Goal: Task Accomplishment & Management: Manage account settings

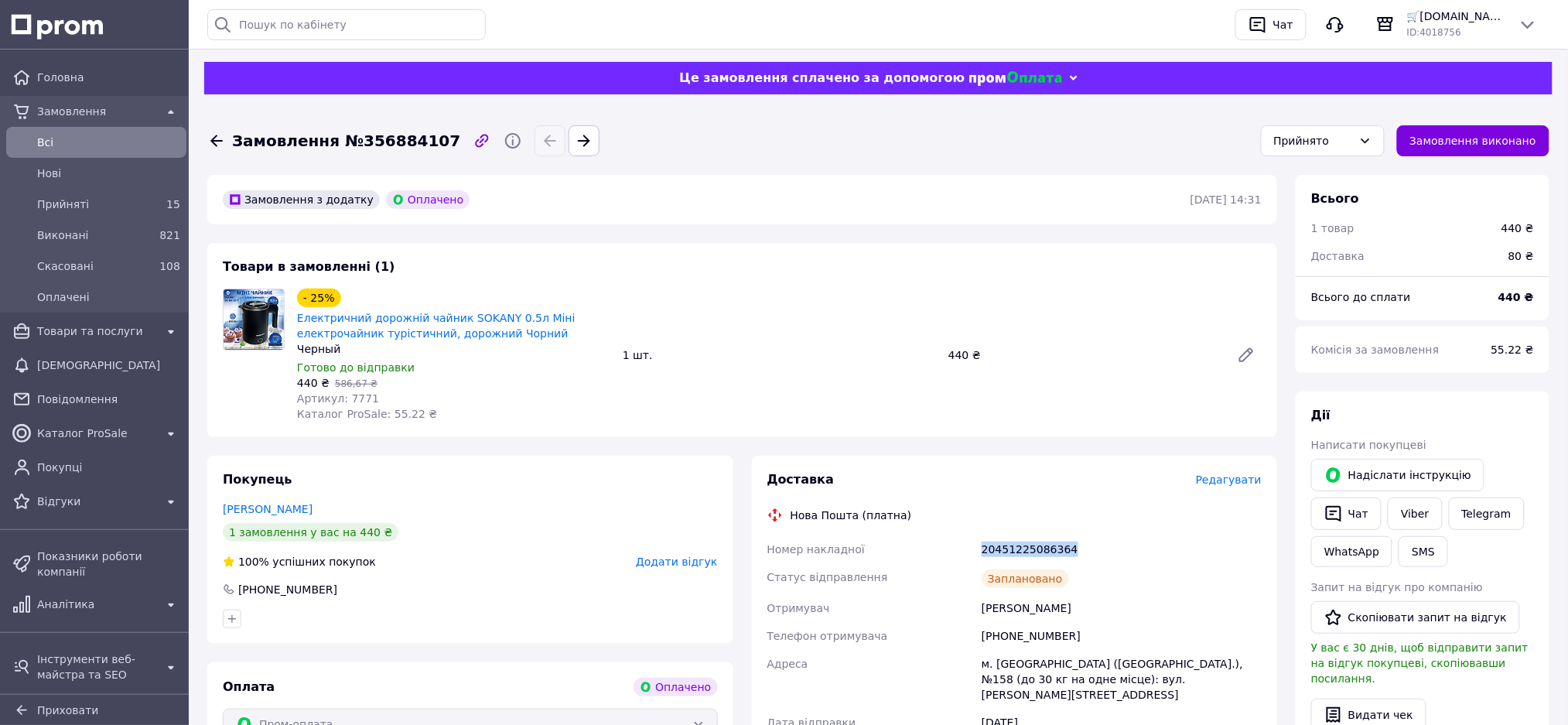
drag, startPoint x: 983, startPoint y: 551, endPoint x: 1063, endPoint y: 556, distance: 80.2
click at [1063, 556] on div "20451225086364" at bounding box center [1121, 550] width 286 height 28
copy div "20451225086364"
click at [65, 324] on span "Товари та послуги" at bounding box center [97, 332] width 119 height 16
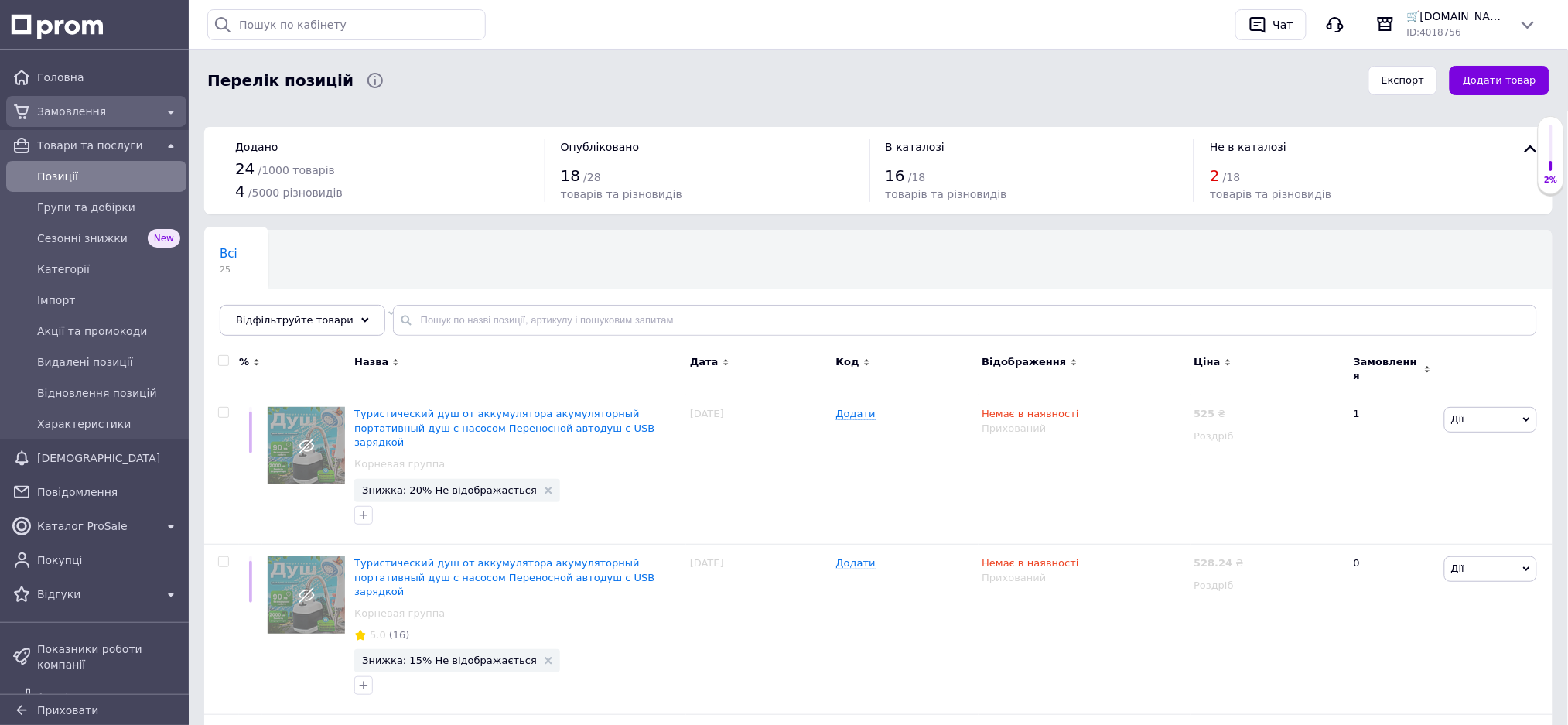
click at [77, 113] on span "Замовлення" at bounding box center [97, 112] width 119 height 16
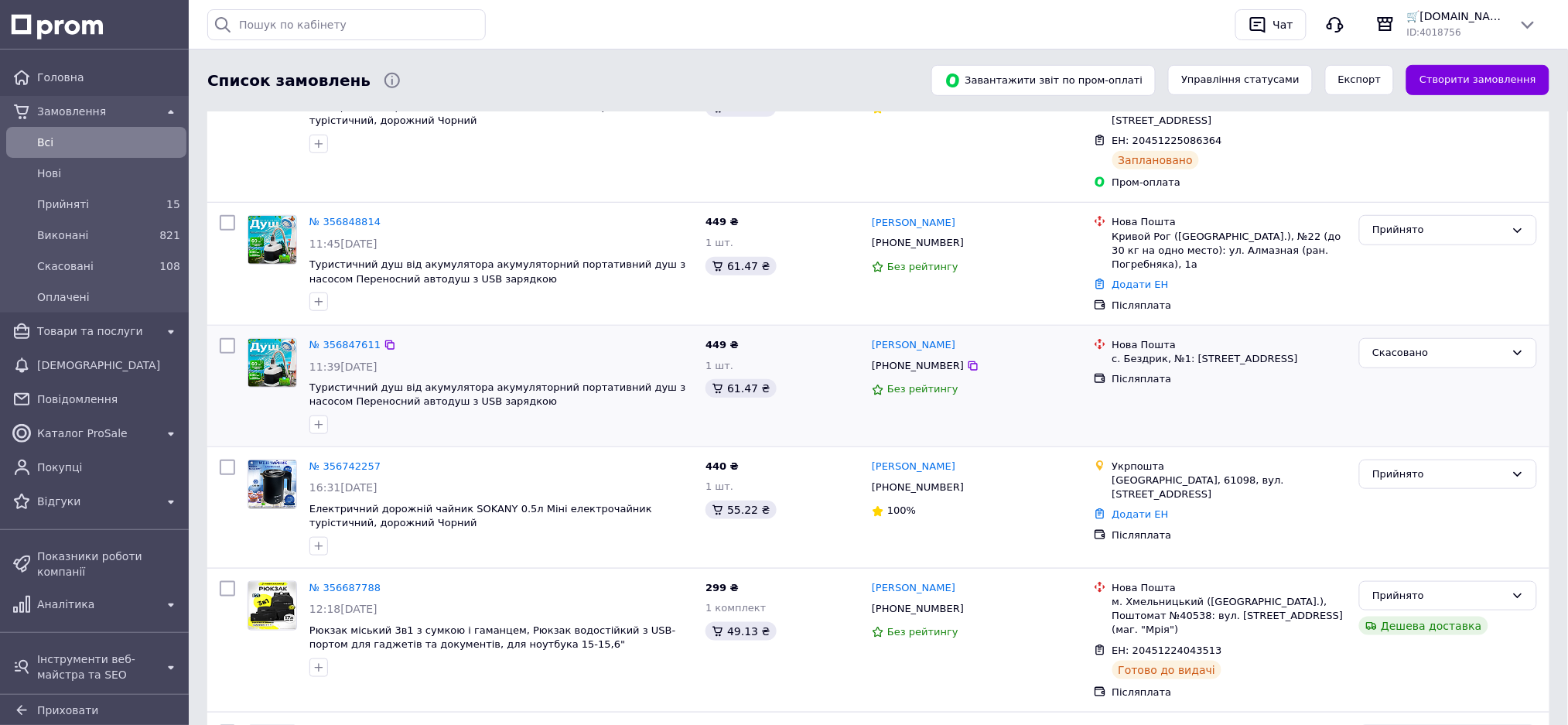
scroll to position [413, 0]
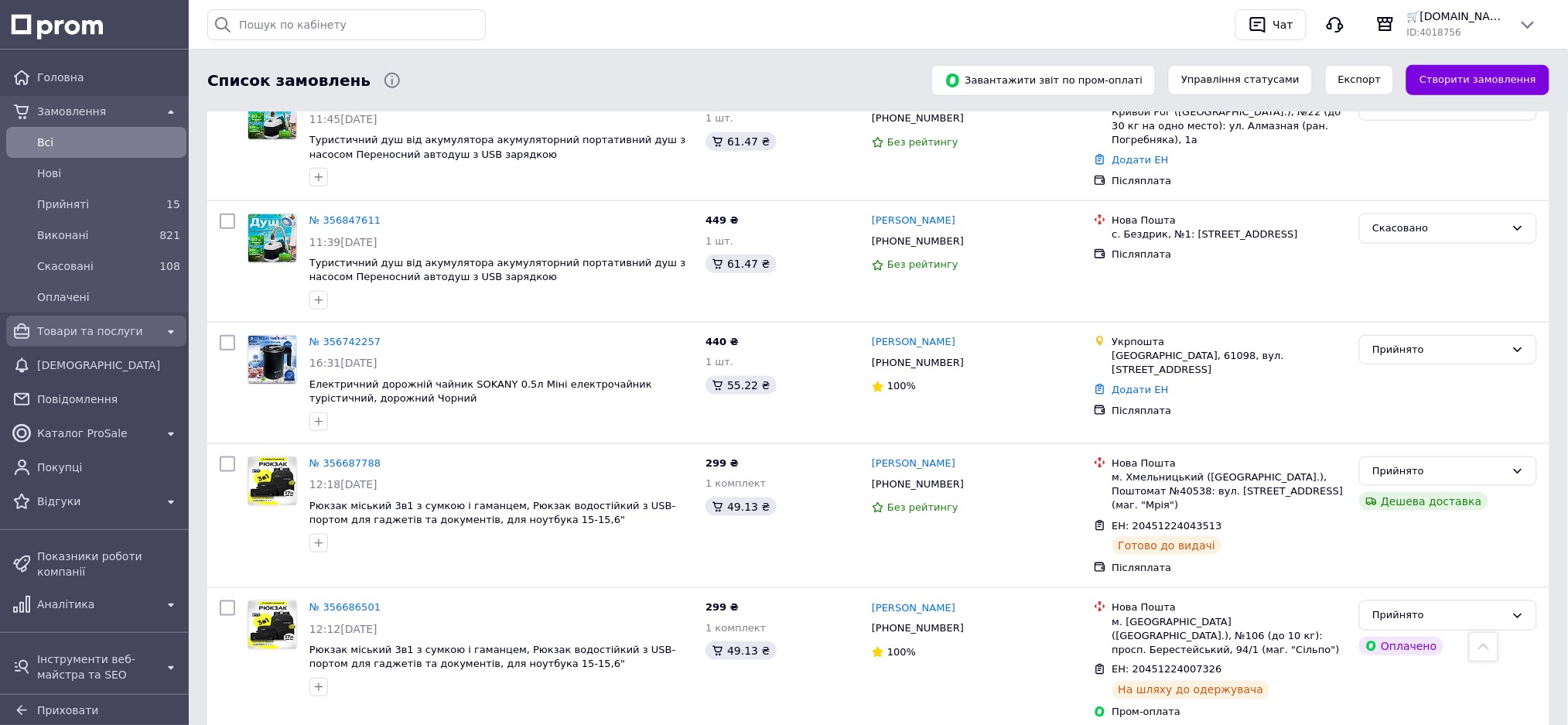
click at [75, 339] on span "Товари та послуги" at bounding box center [97, 332] width 119 height 16
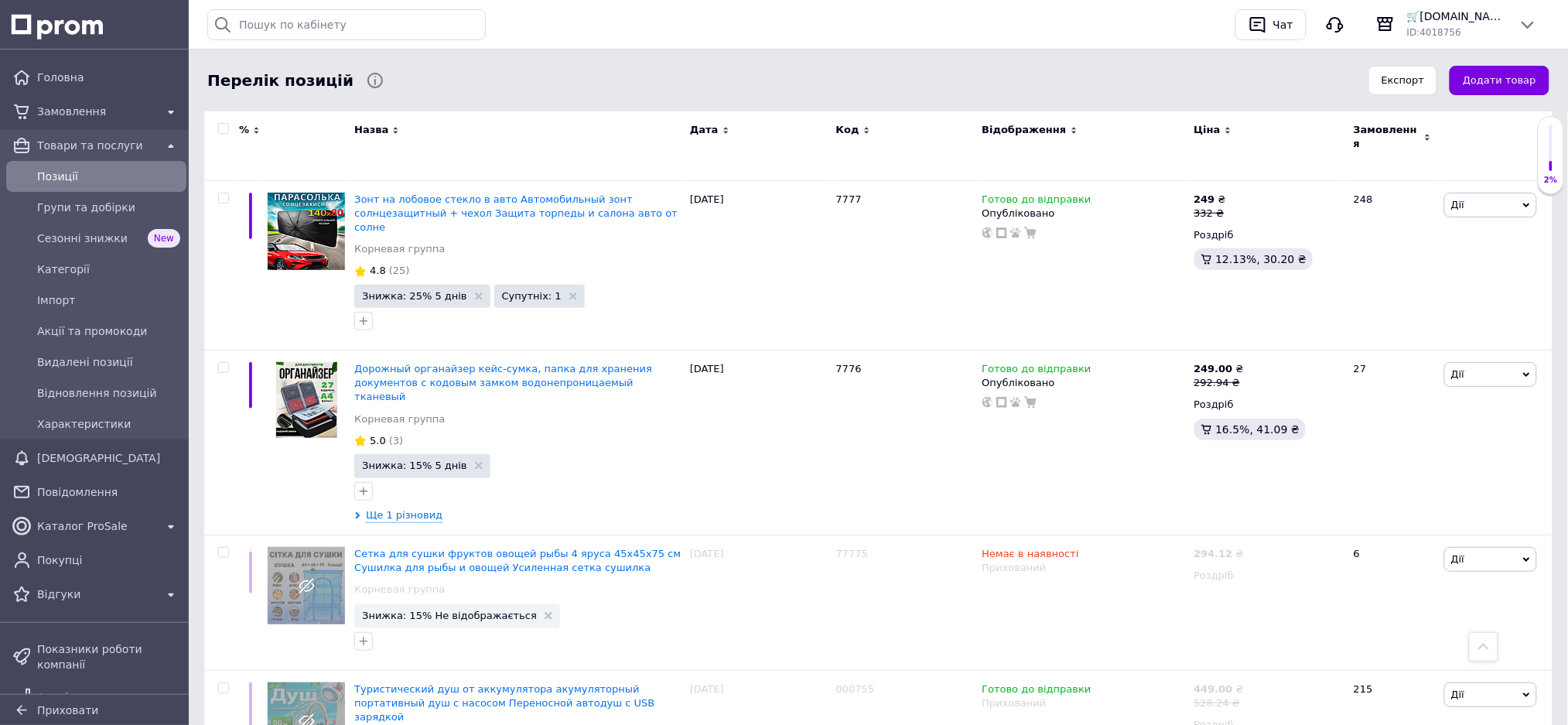
scroll to position [2703, 0]
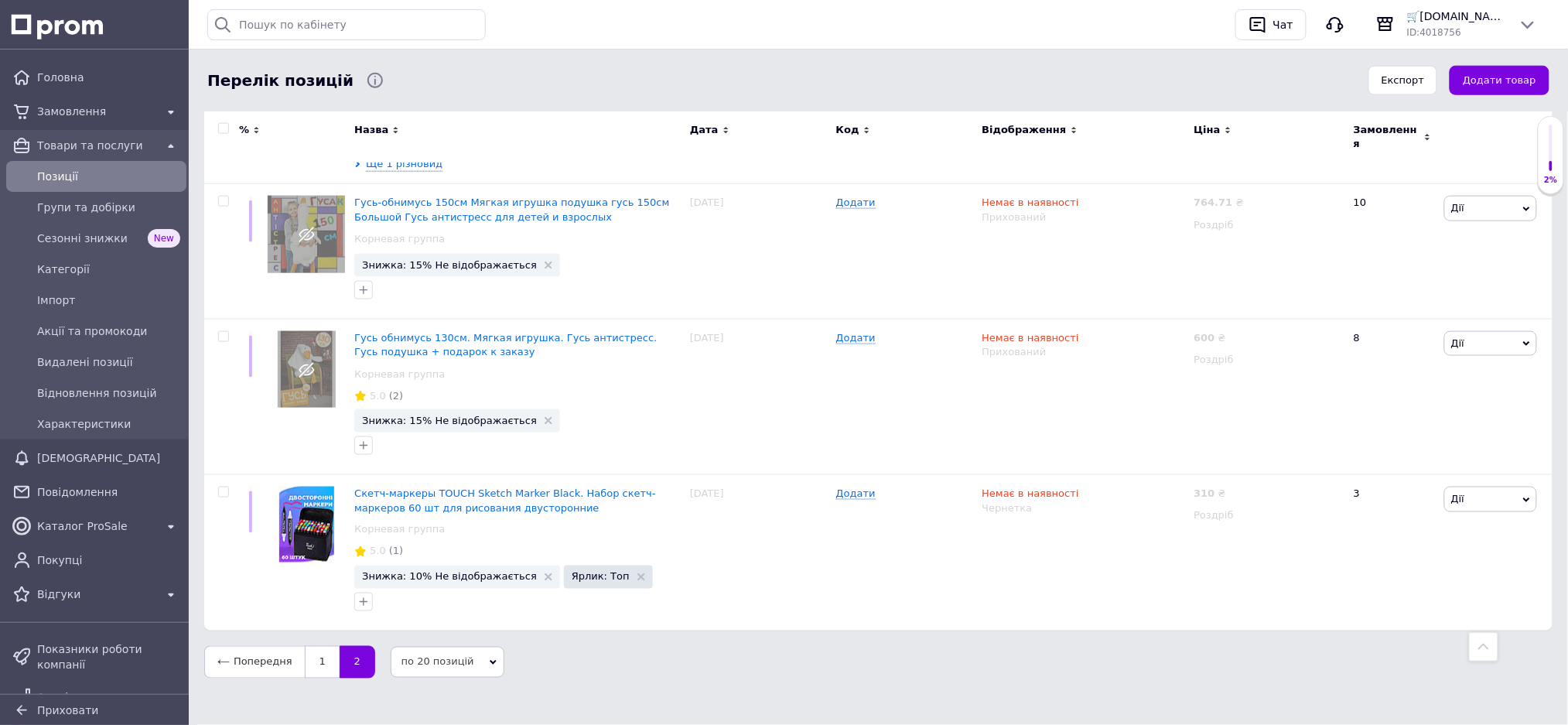
scroll to position [529, 0]
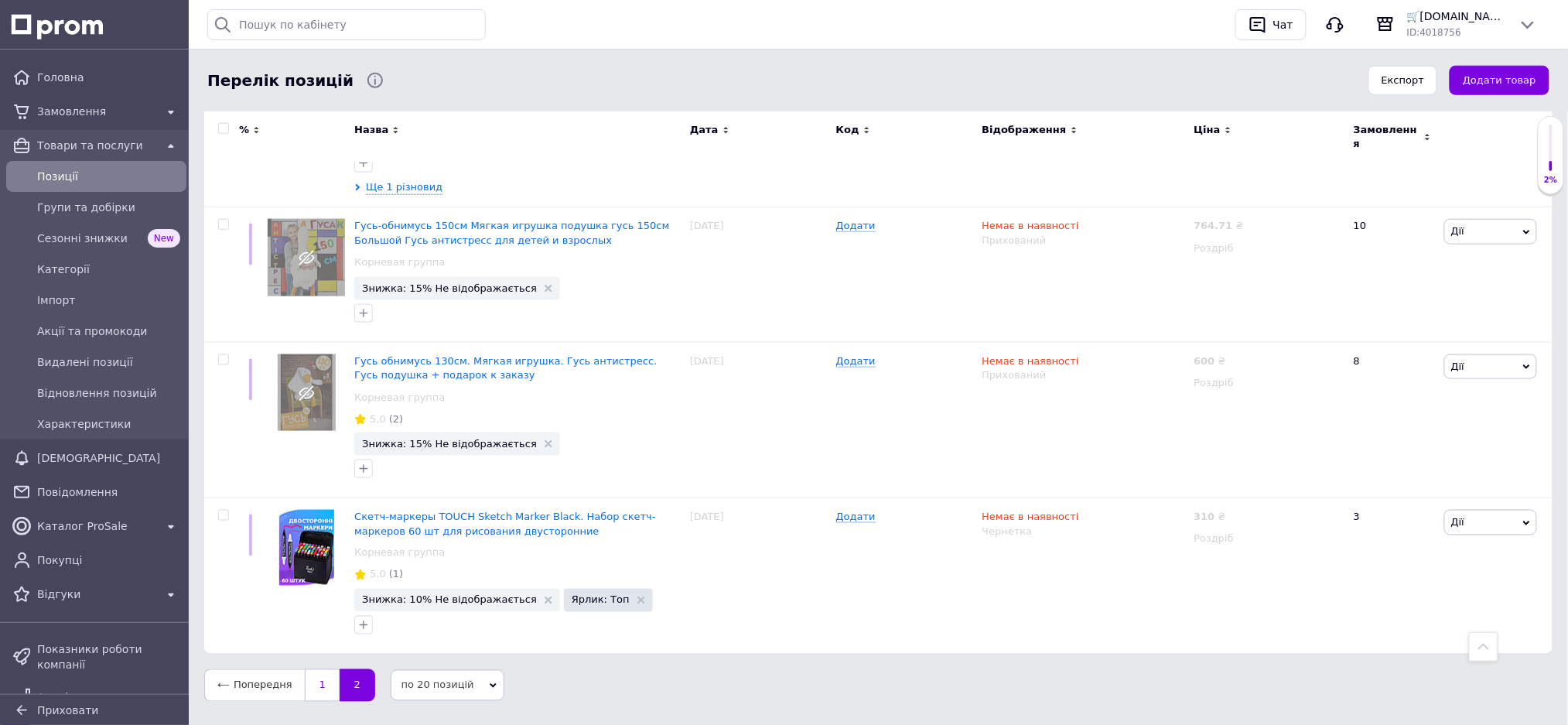
click at [317, 669] on link "1" at bounding box center [322, 685] width 35 height 32
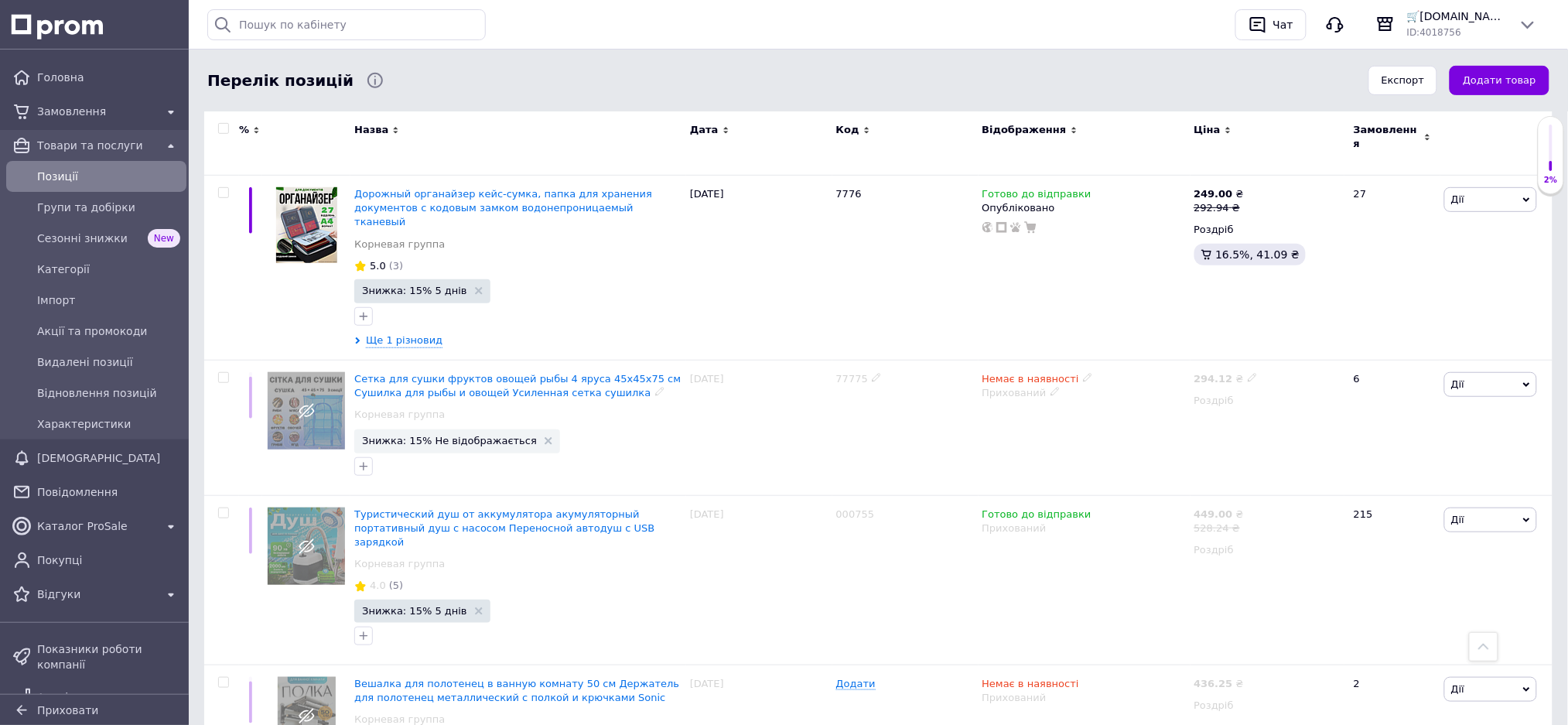
scroll to position [2373, 0]
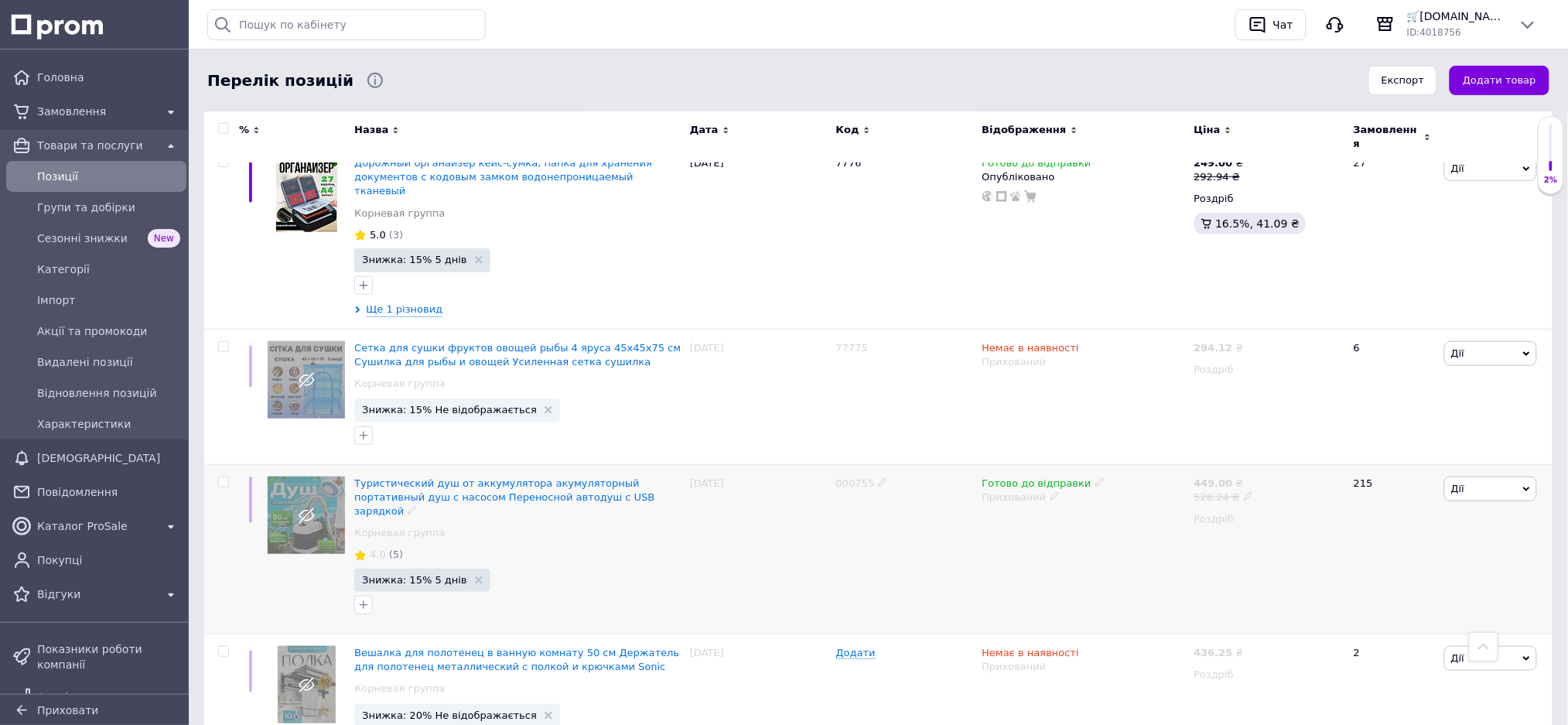
click at [1095, 477] on icon at bounding box center [1100, 482] width 10 height 10
click at [1135, 519] on li "Немає в наявності" at bounding box center [1179, 530] width 147 height 22
click at [963, 464] on div "000755" at bounding box center [905, 549] width 147 height 170
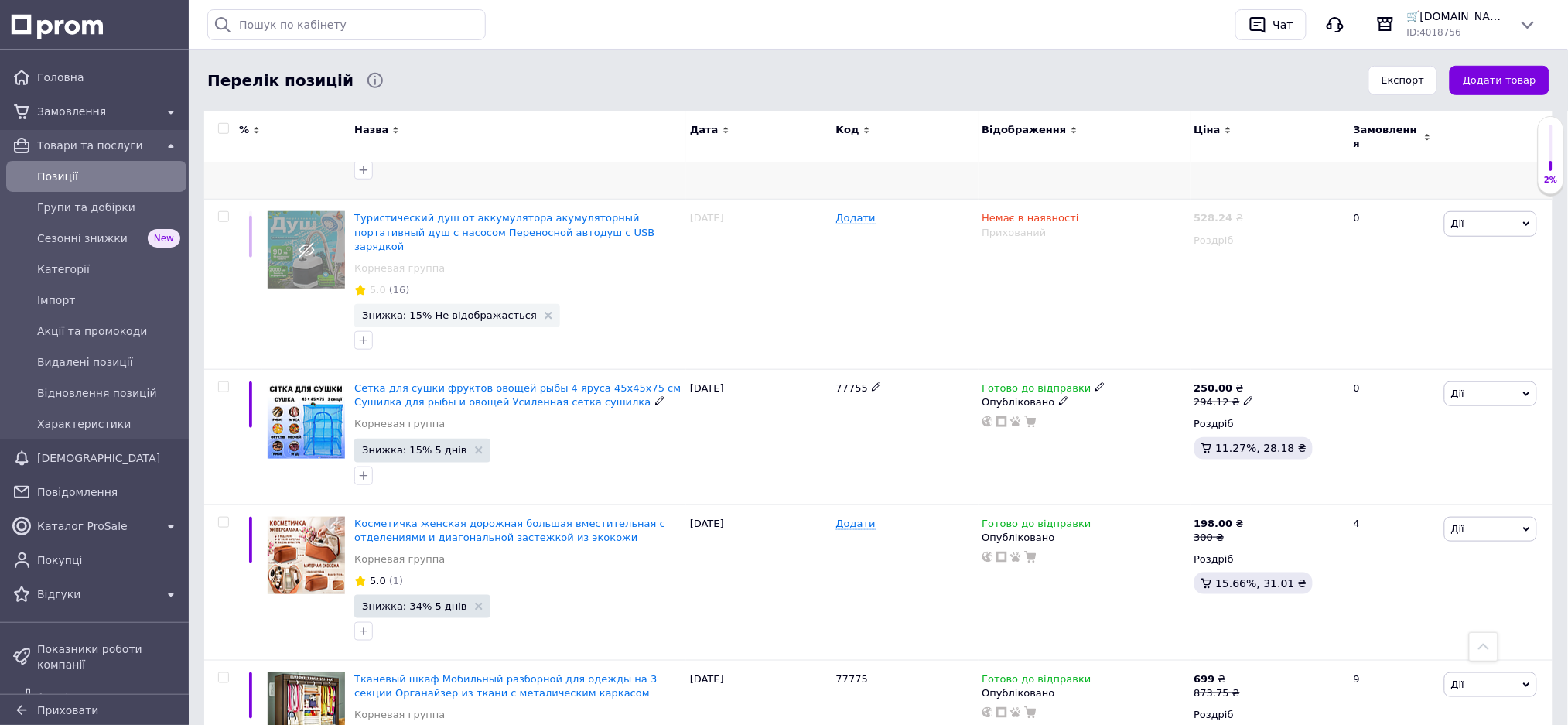
scroll to position [310, 0]
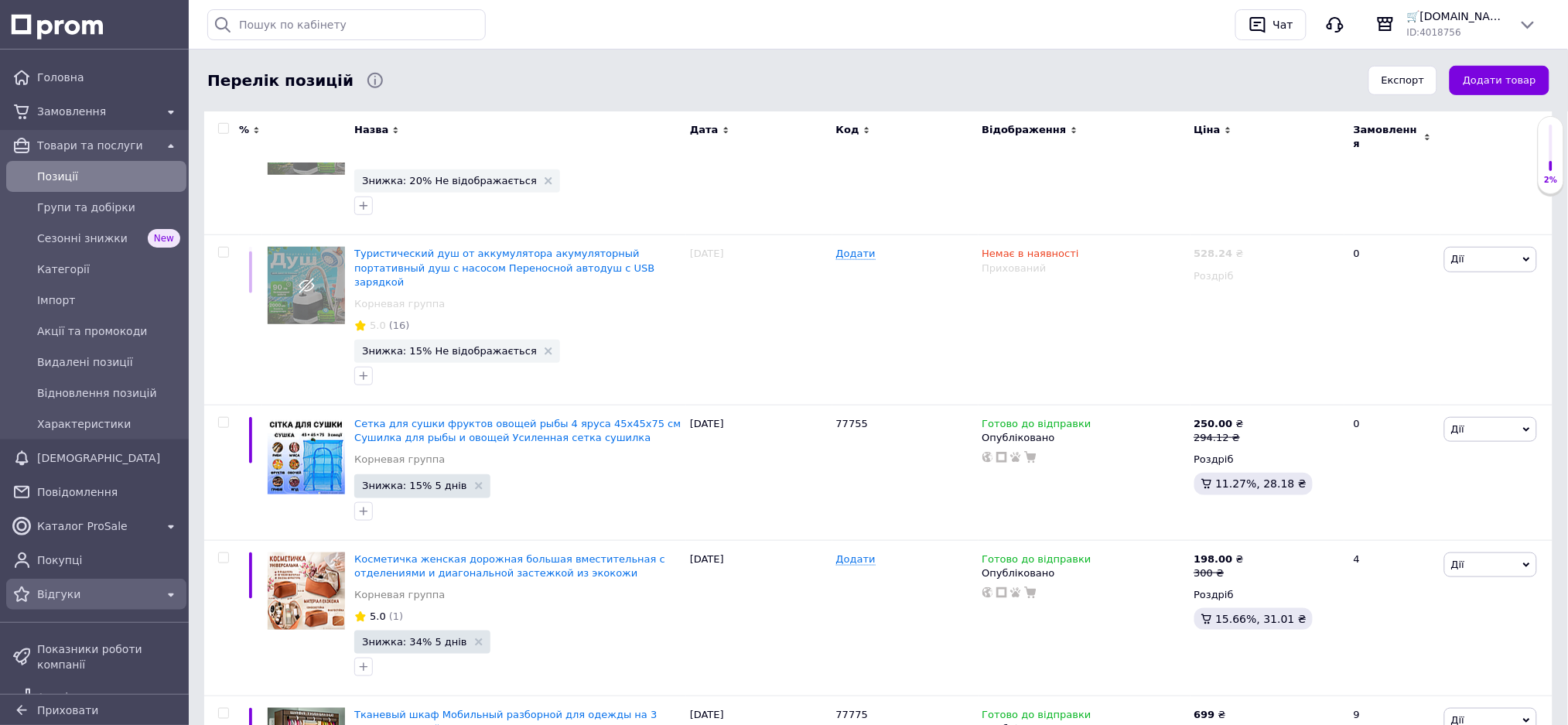
click at [80, 605] on div "Відгуки" at bounding box center [97, 594] width 174 height 24
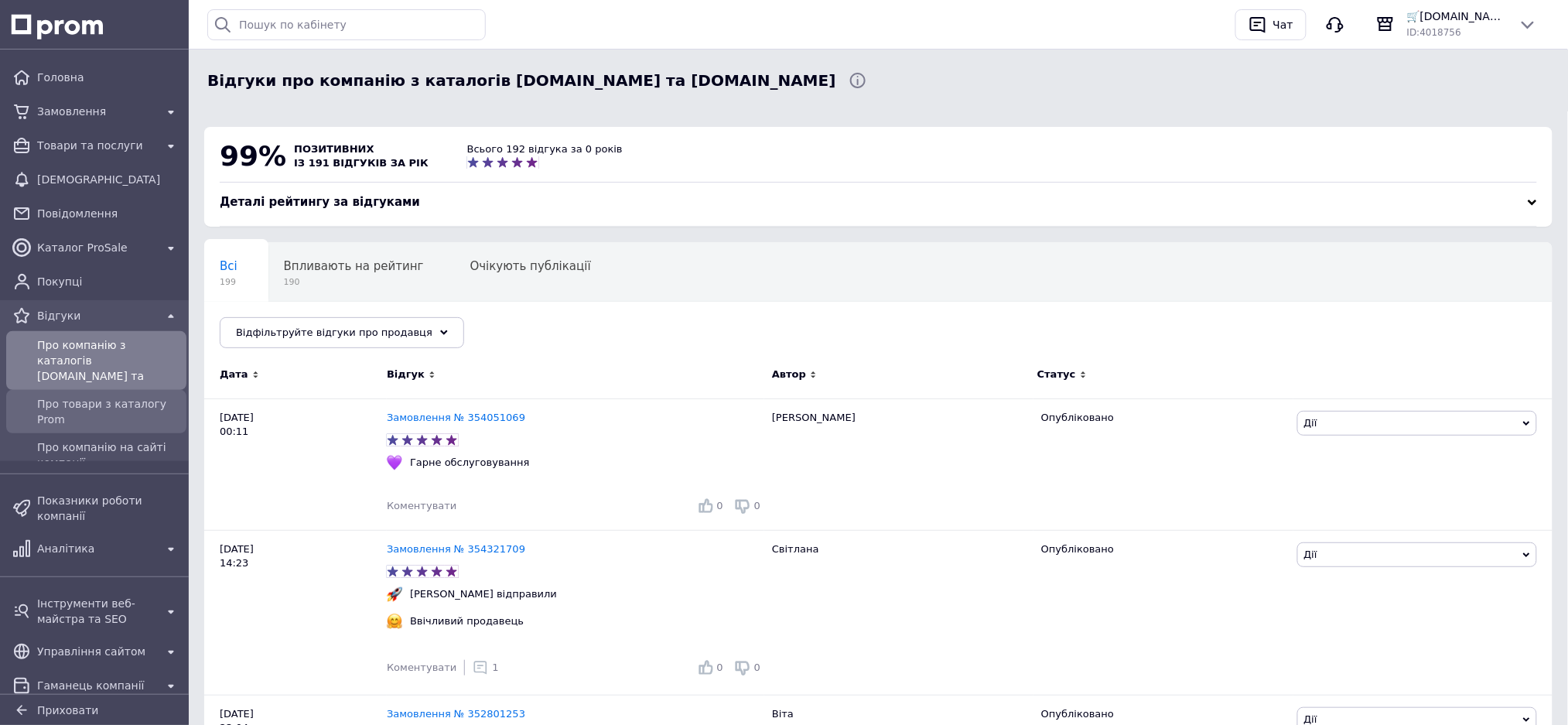
click at [72, 407] on span "Про товари з каталогу Prom" at bounding box center [109, 411] width 143 height 31
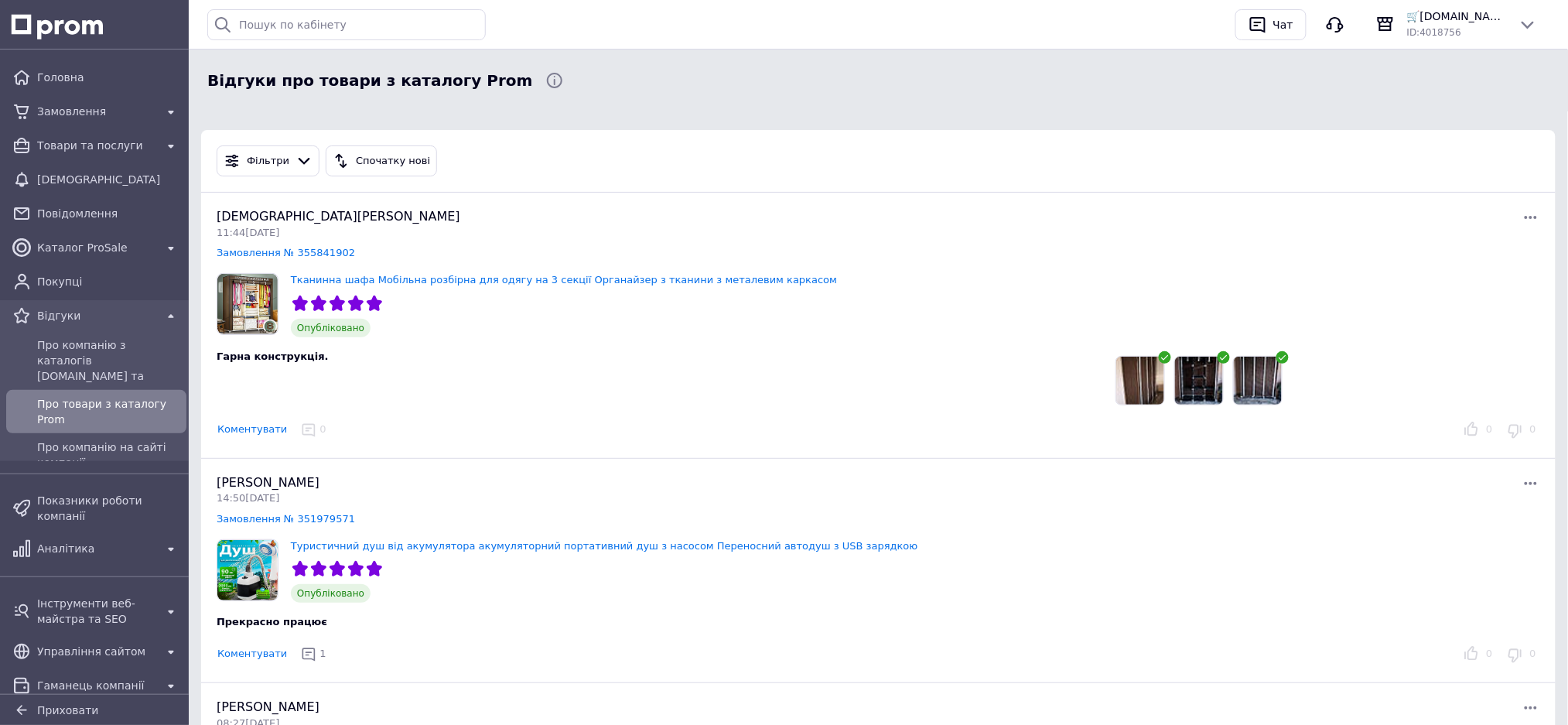
scroll to position [103, 0]
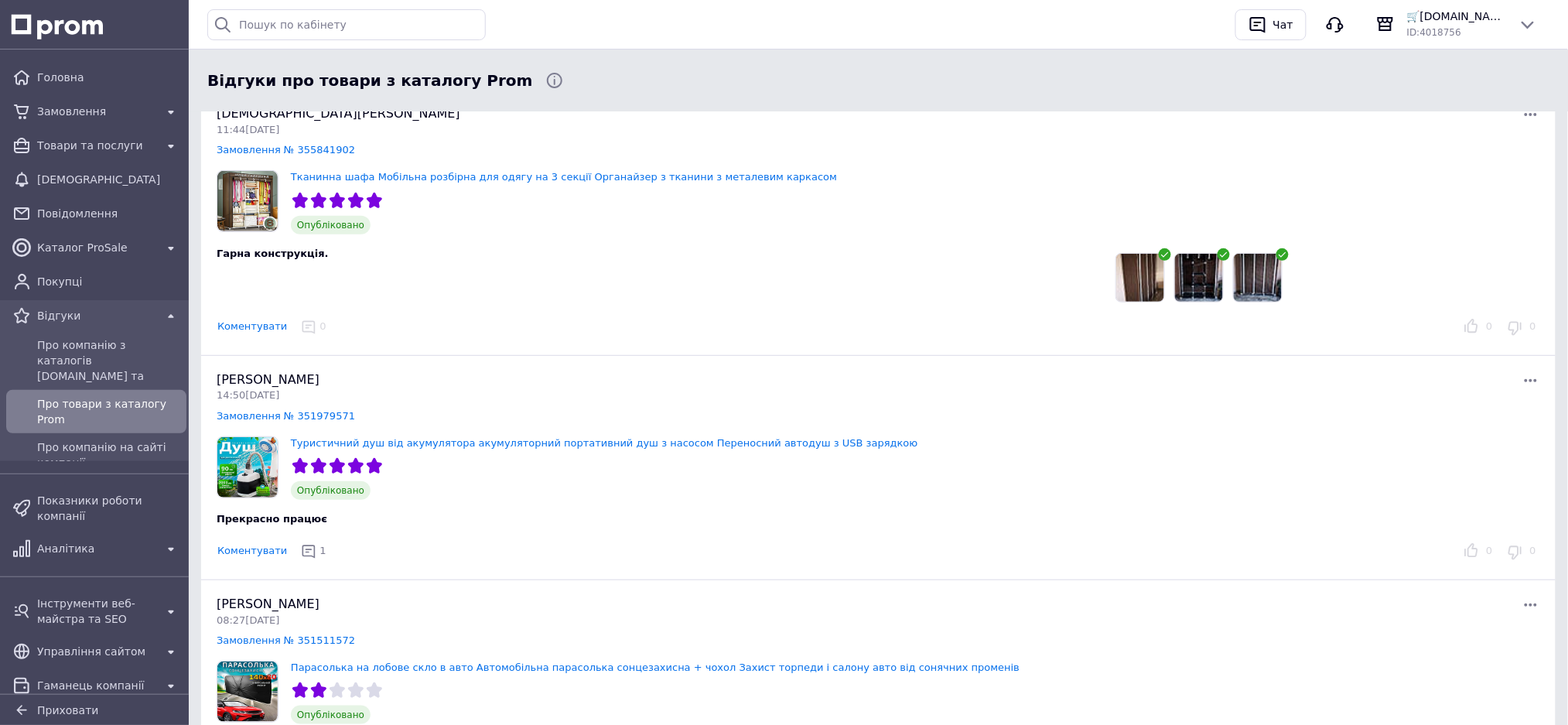
click at [1140, 284] on img at bounding box center [1140, 277] width 48 height 48
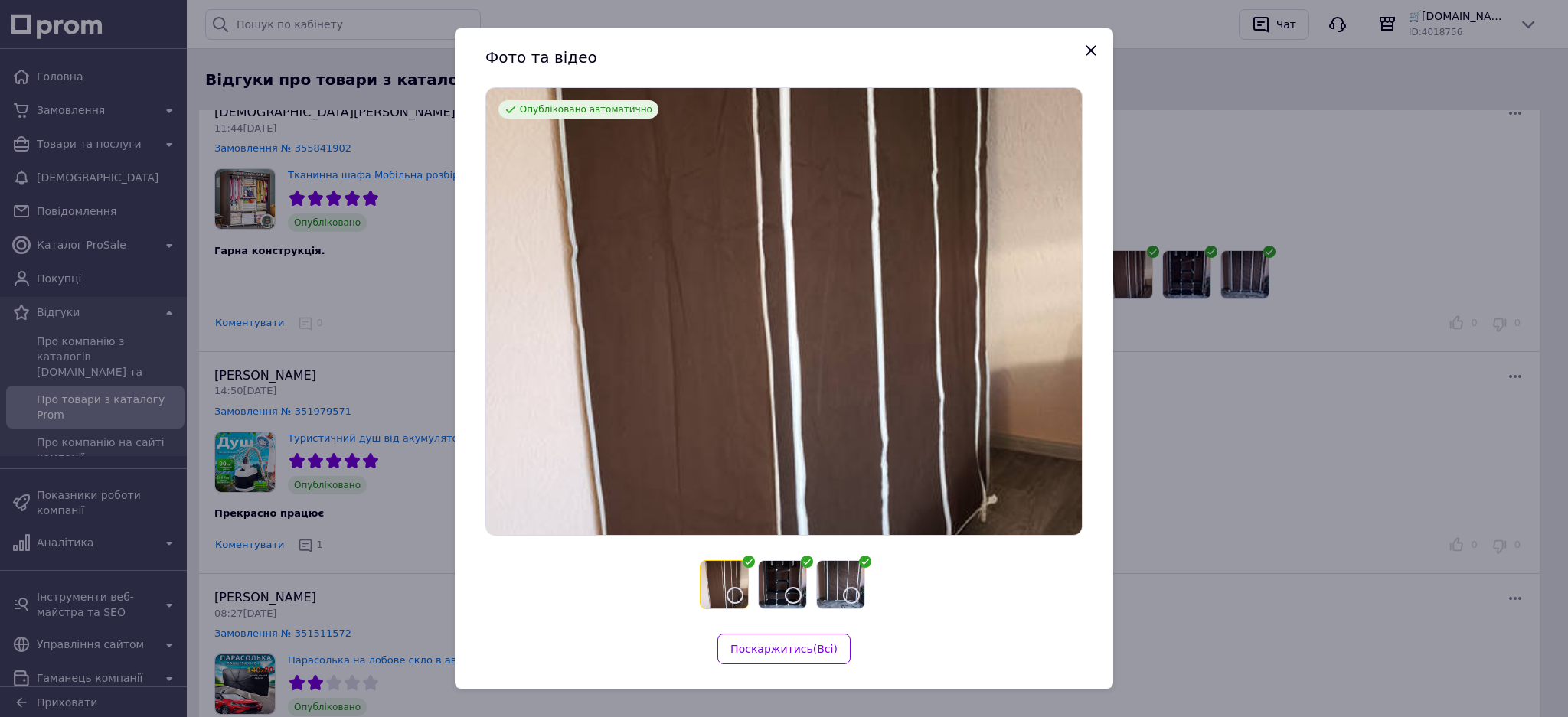
click at [1088, 305] on icon "Показать следующий баннер" at bounding box center [1097, 311] width 18 height 18
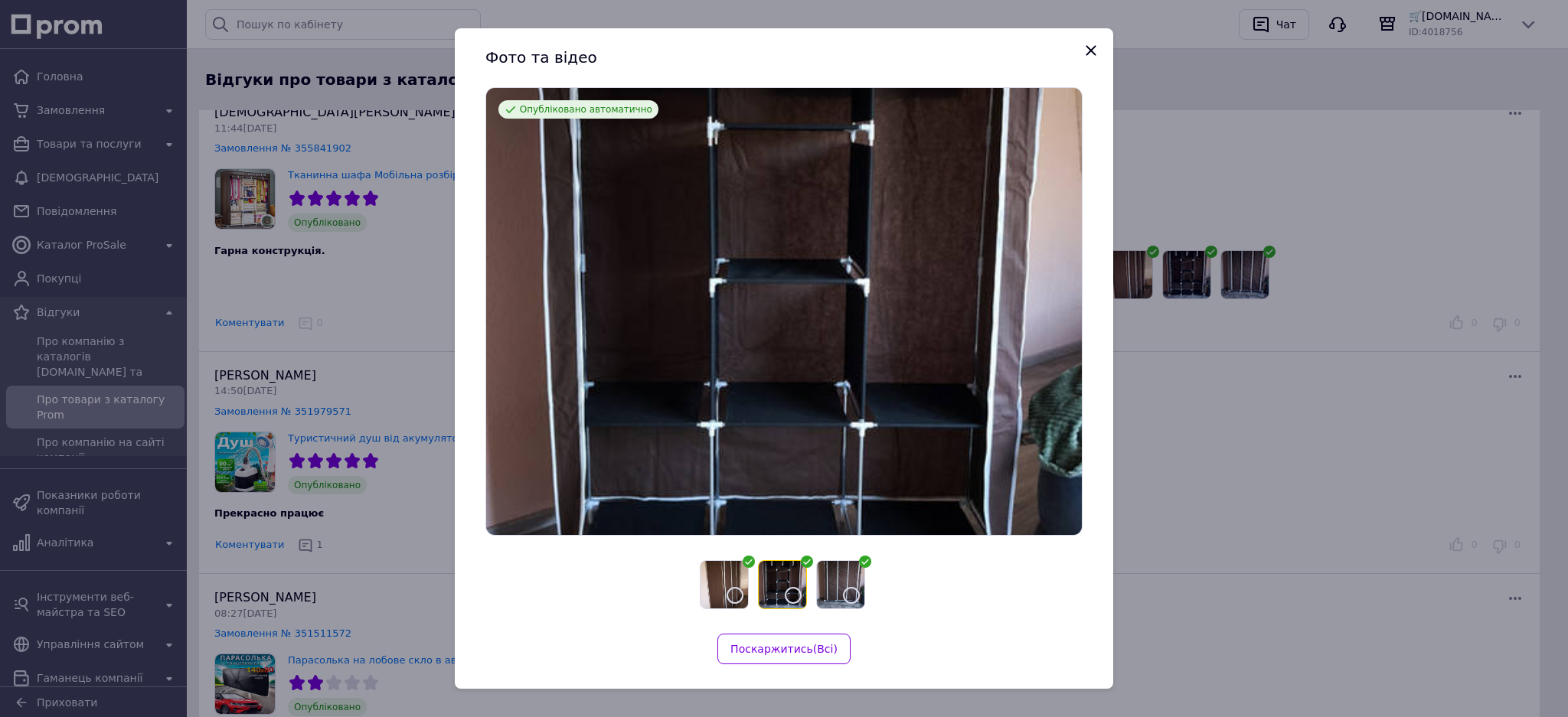
click at [1088, 305] on icon "Показать следующий баннер" at bounding box center [1097, 311] width 18 height 18
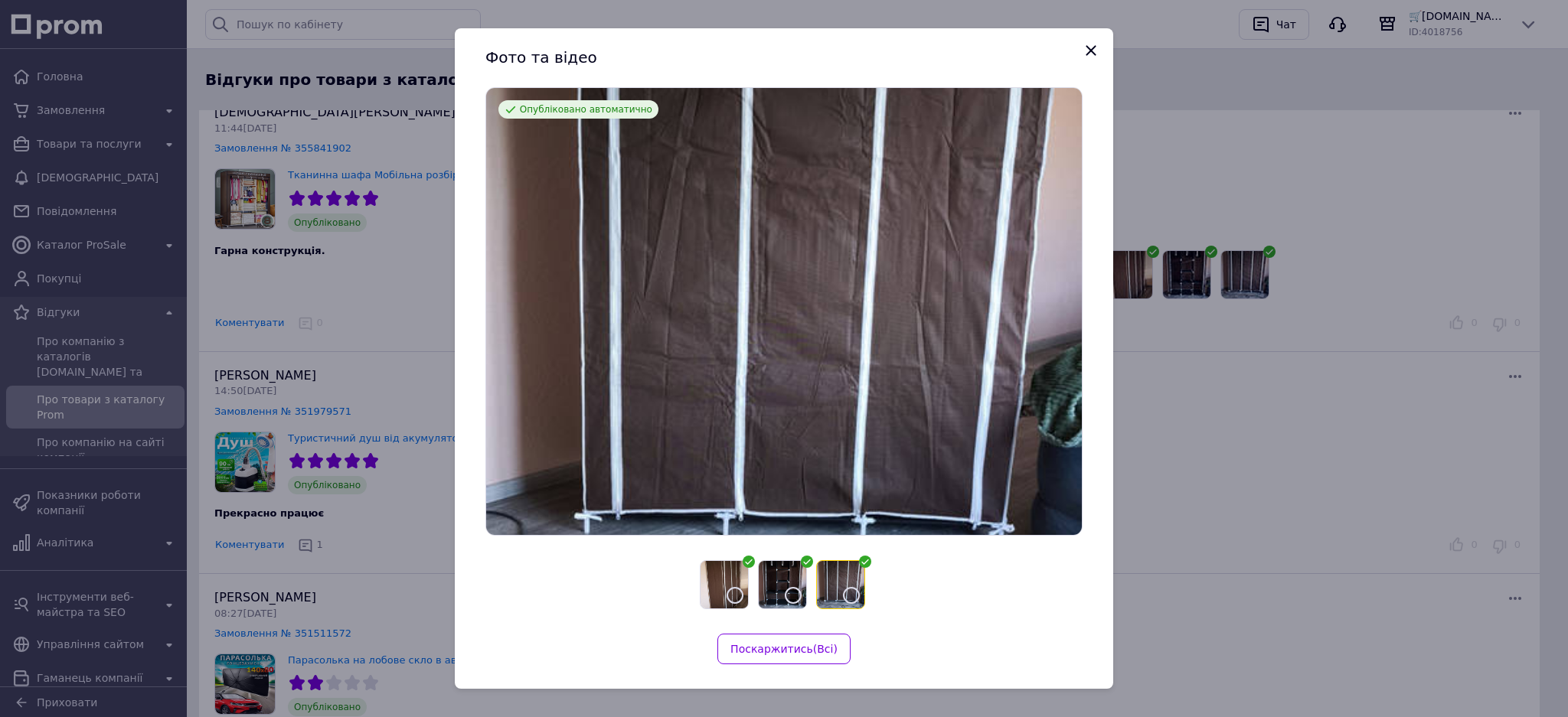
click at [683, 366] on img at bounding box center [784, 311] width 595 height 447
click at [769, 362] on img at bounding box center [784, 311] width 595 height 447
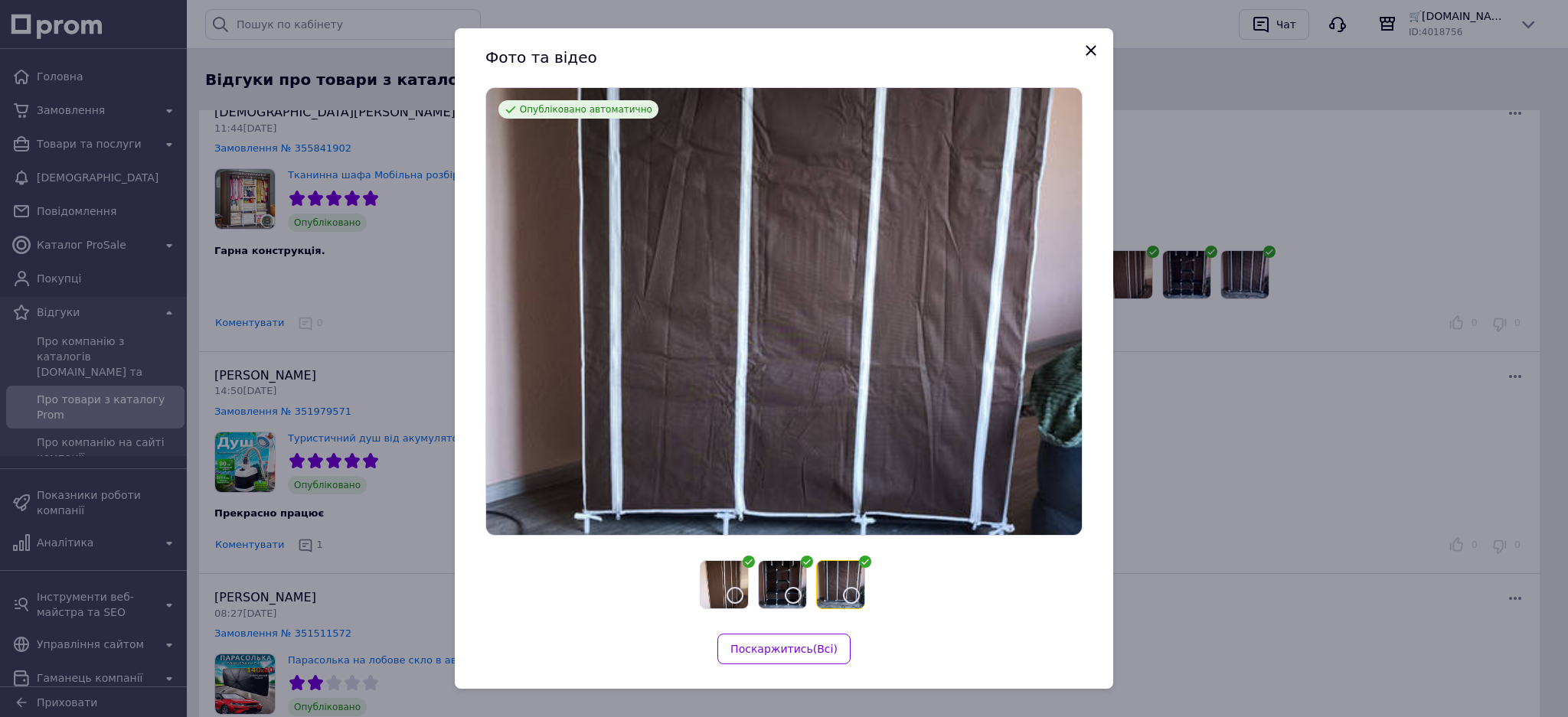
click at [769, 362] on img at bounding box center [784, 311] width 595 height 447
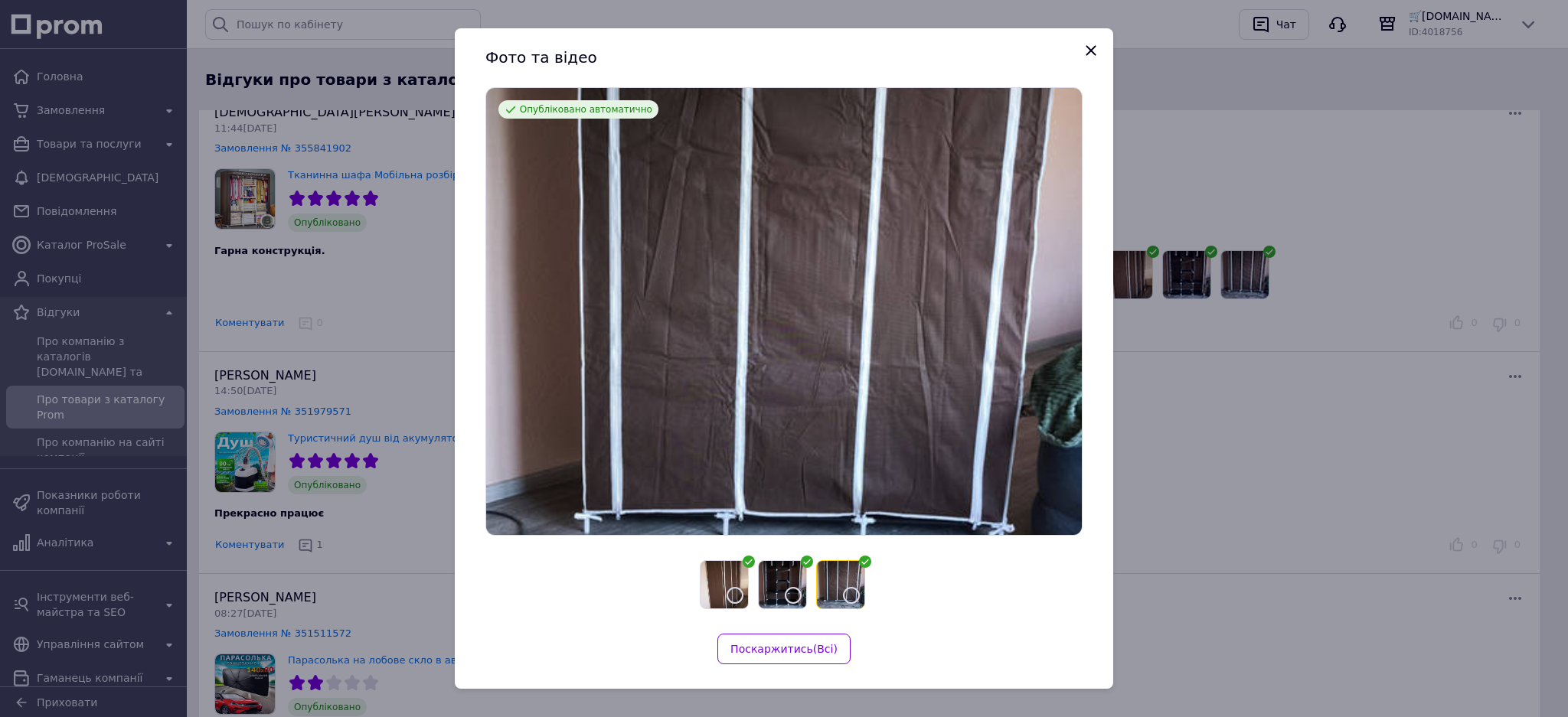
click at [479, 315] on icon "Показать предыдущий баннер" at bounding box center [469, 311] width 18 height 18
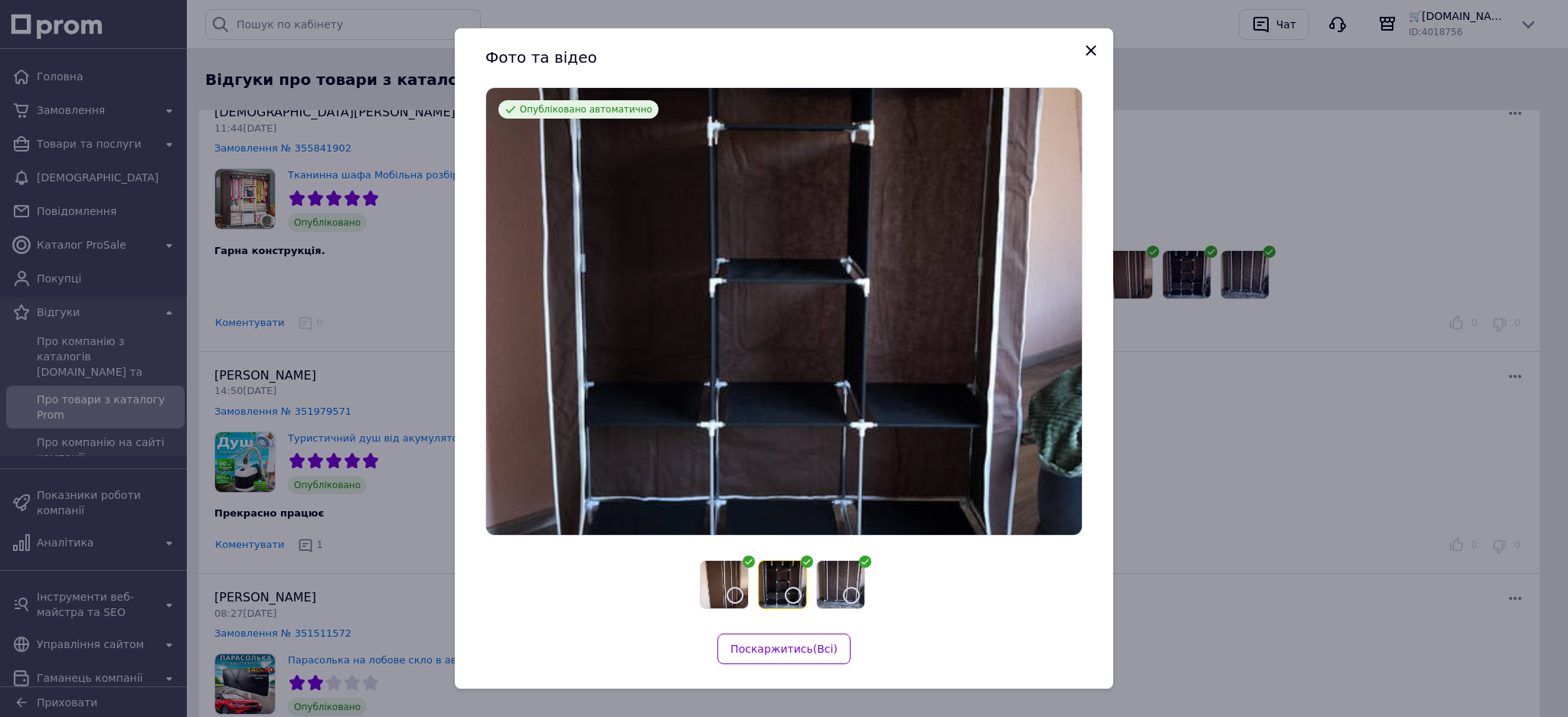
click at [479, 305] on icon "Показать предыдущий баннер" at bounding box center [469, 311] width 18 height 18
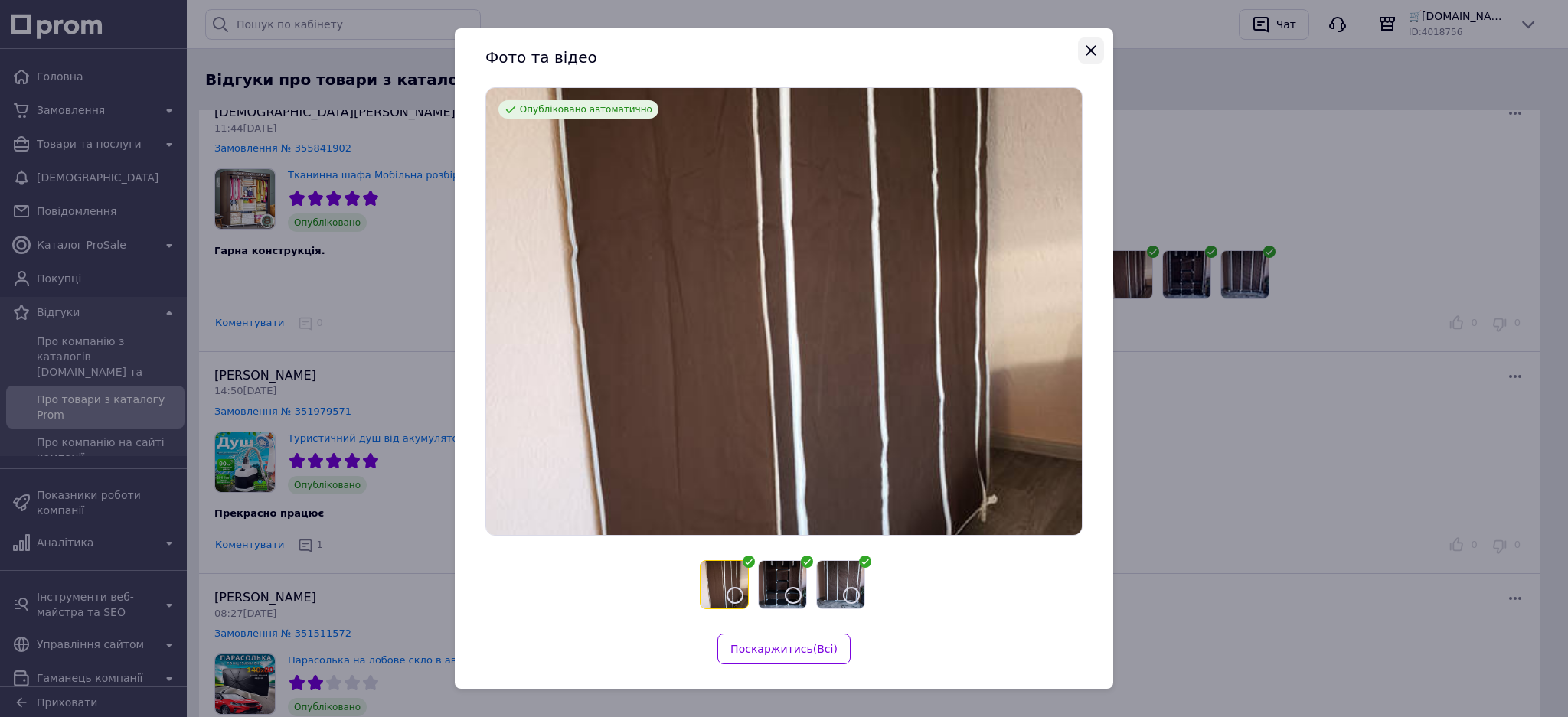
click at [1092, 57] on icon "Закрыть" at bounding box center [1090, 50] width 18 height 18
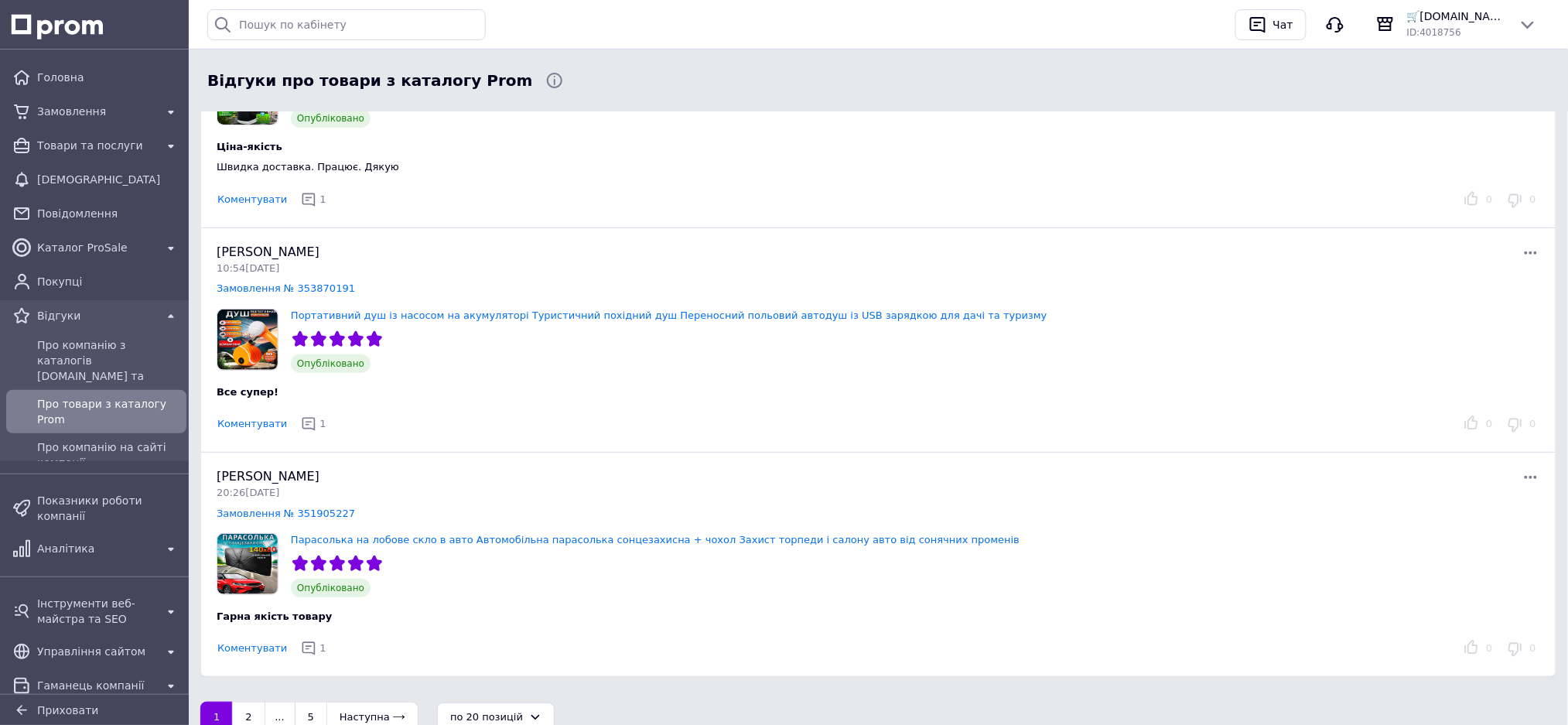
scroll to position [4401, 0]
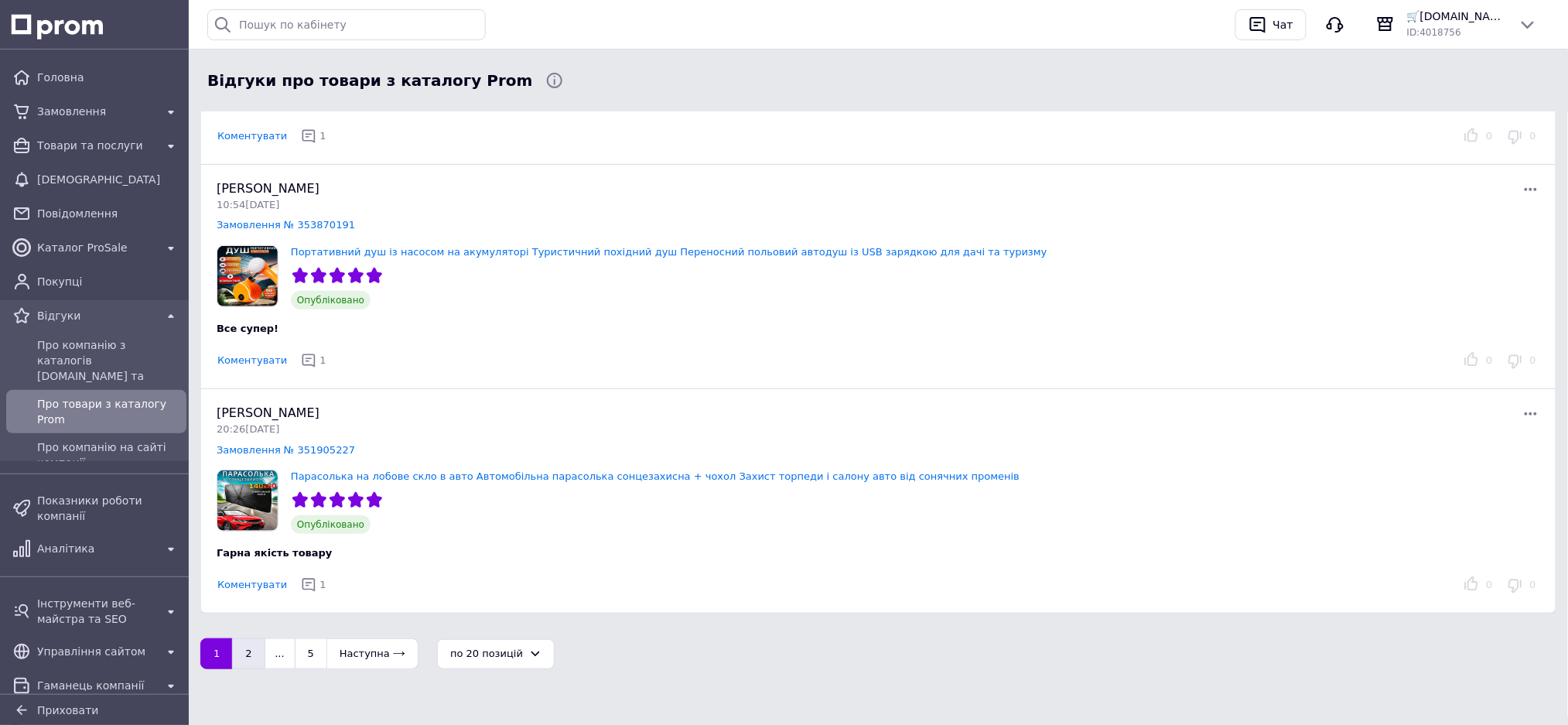
click at [238, 656] on button "2" at bounding box center [248, 653] width 32 height 31
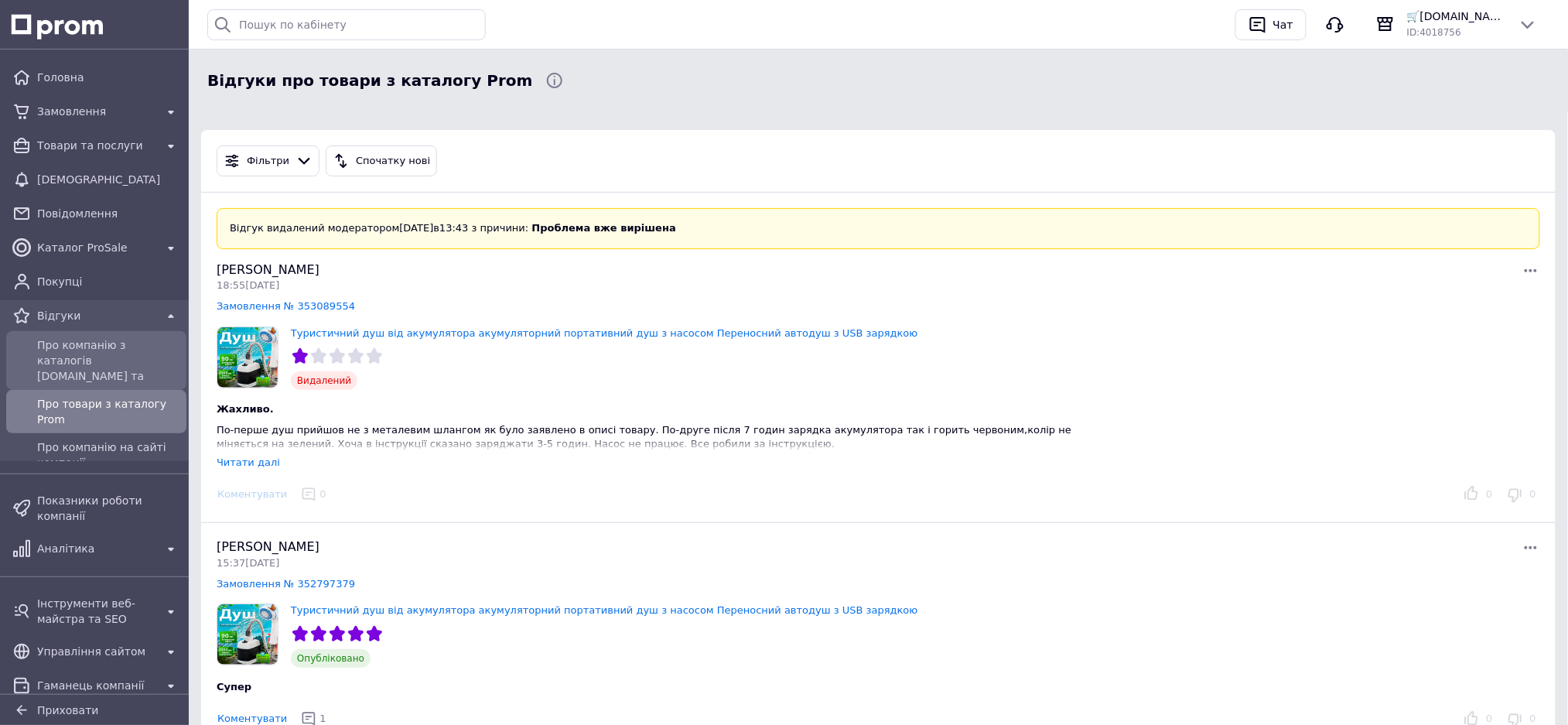
click at [80, 335] on div "Про компанію з каталогів Prom.ua та Bigl.ua" at bounding box center [108, 360] width 149 height 52
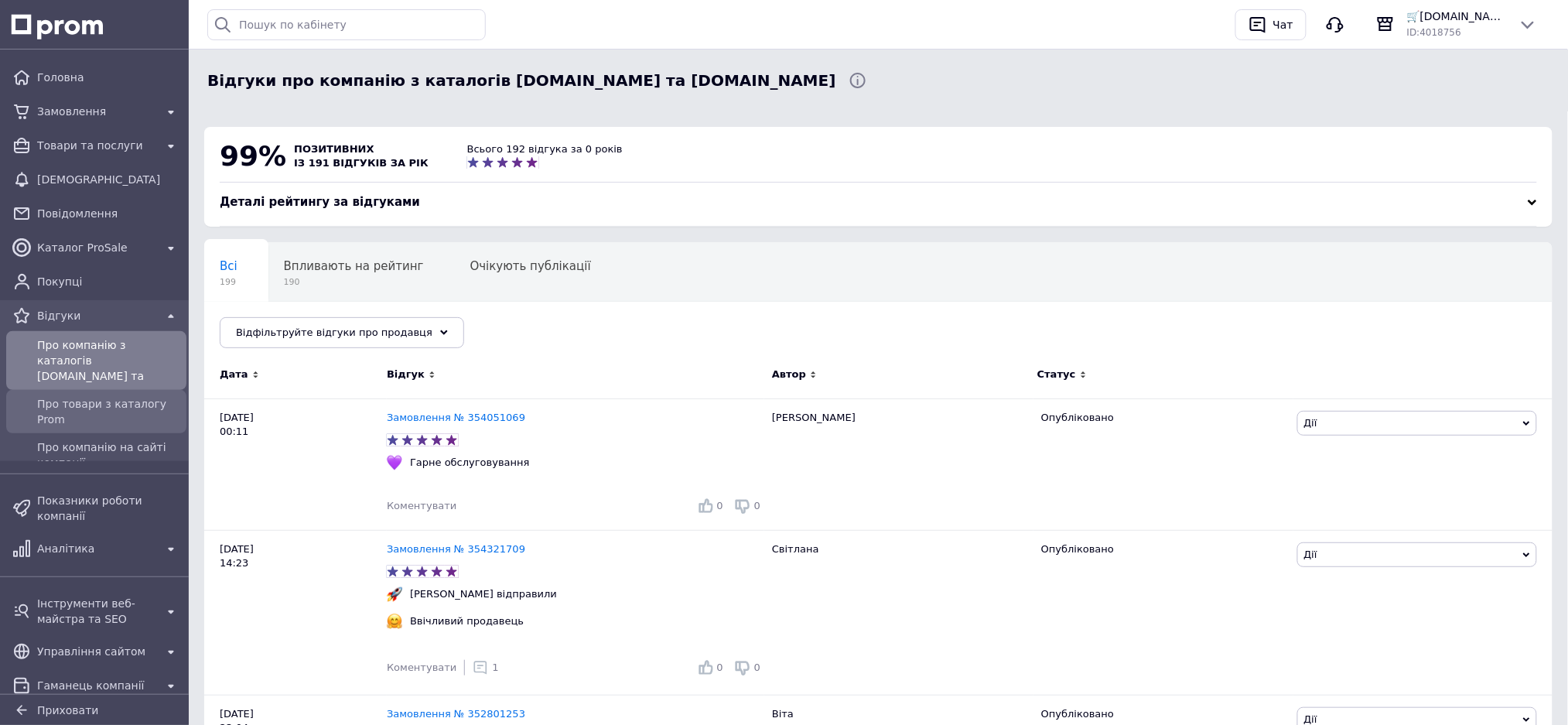
click at [102, 396] on span "Про товари з каталогу Prom" at bounding box center [109, 411] width 143 height 31
